Goal: Transaction & Acquisition: Book appointment/travel/reservation

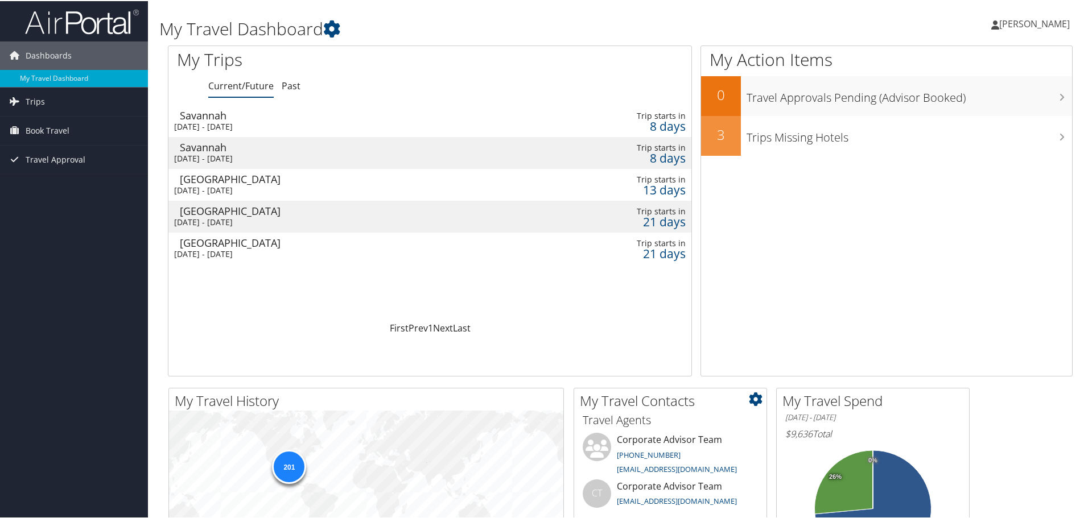
click at [613, 471] on li "Corporate Advisor Team 800-600-3737 trips@cbtravel.com" at bounding box center [670, 455] width 187 height 47
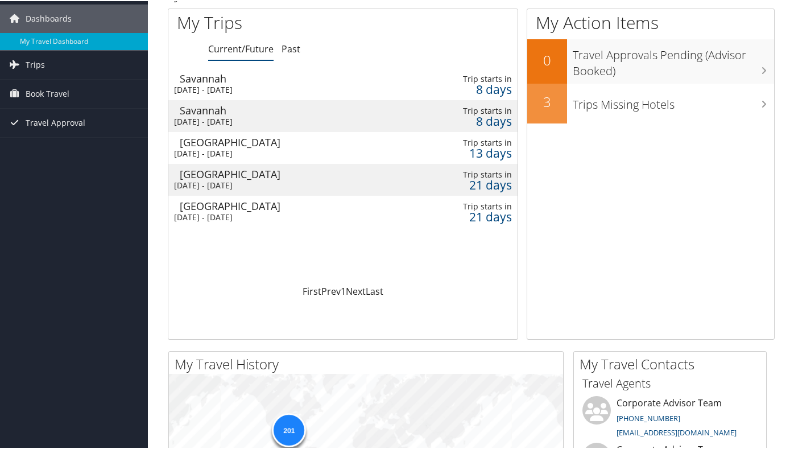
scroll to position [57, 0]
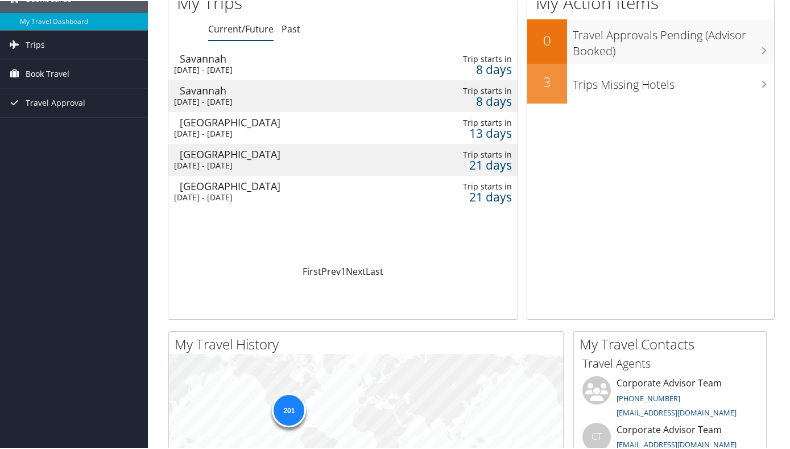
click at [57, 72] on span "Book Travel" at bounding box center [48, 73] width 44 height 28
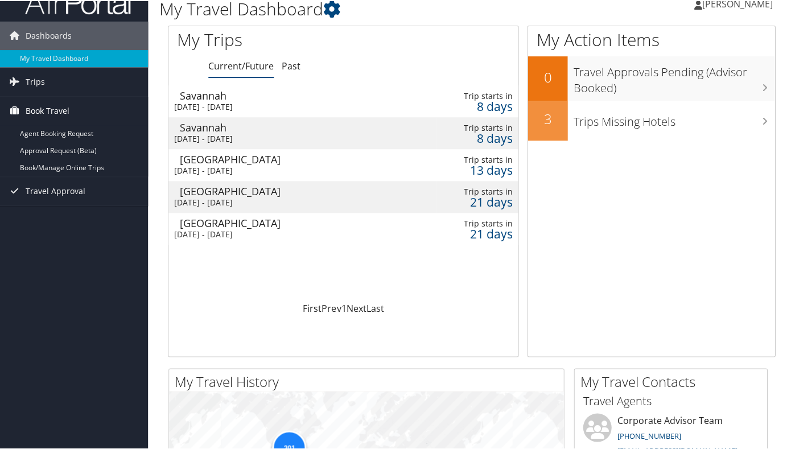
scroll to position [0, 0]
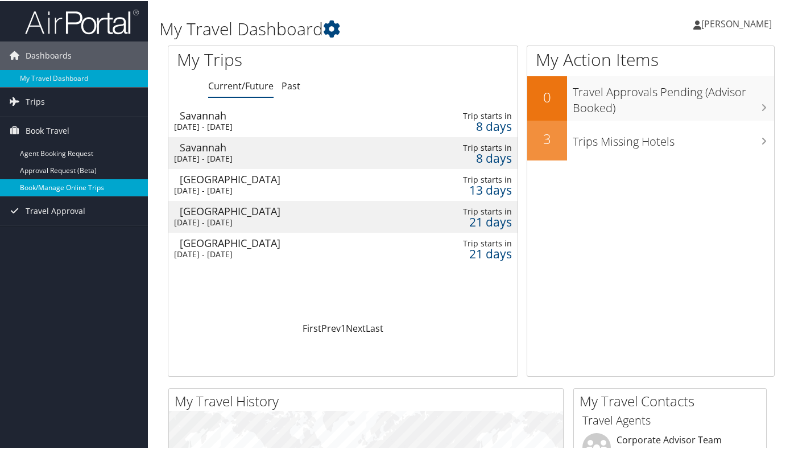
click at [51, 183] on link "Book/Manage Online Trips" at bounding box center [74, 186] width 148 height 17
